Goal: Task Accomplishment & Management: Manage account settings

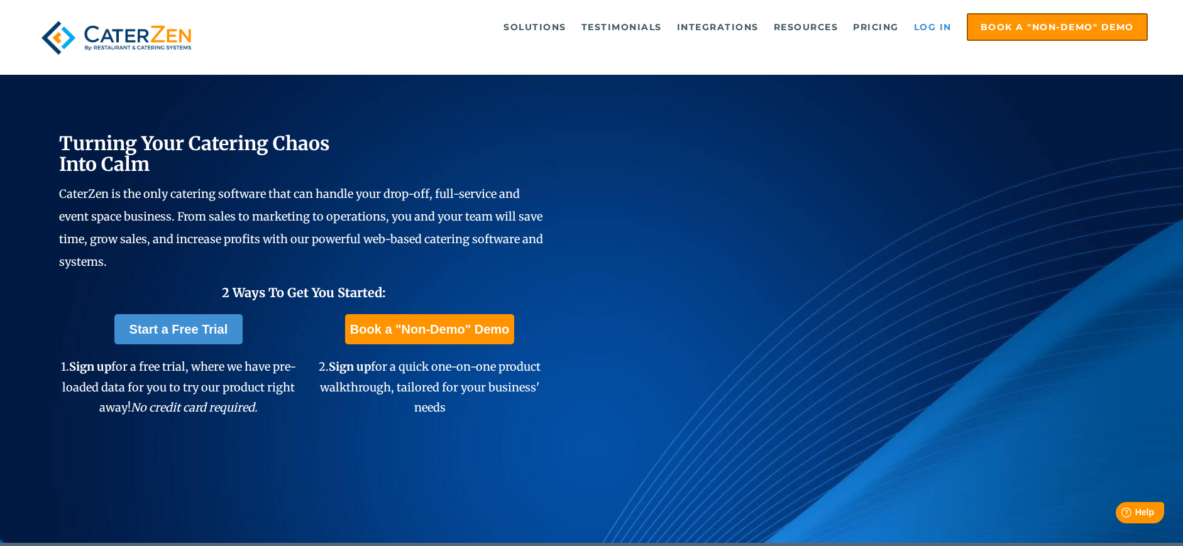
click at [936, 21] on link "Log in" at bounding box center [933, 26] width 50 height 25
drag, startPoint x: 918, startPoint y: 25, endPoint x: 833, endPoint y: 52, distance: 89.8
click at [918, 25] on link "Log in" at bounding box center [933, 26] width 50 height 25
drag, startPoint x: 934, startPoint y: 24, endPoint x: 751, endPoint y: 13, distance: 183.2
click at [933, 24] on link "Log in" at bounding box center [933, 26] width 50 height 25
